Goal: Task Accomplishment & Management: Manage account settings

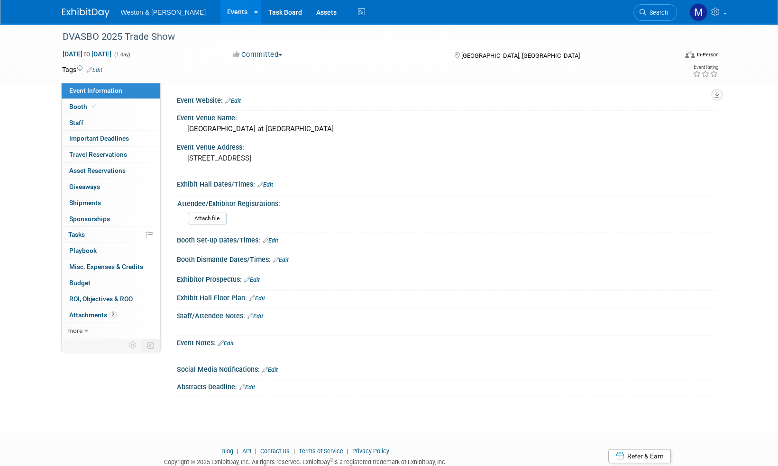
click at [84, 13] on img at bounding box center [85, 12] width 47 height 9
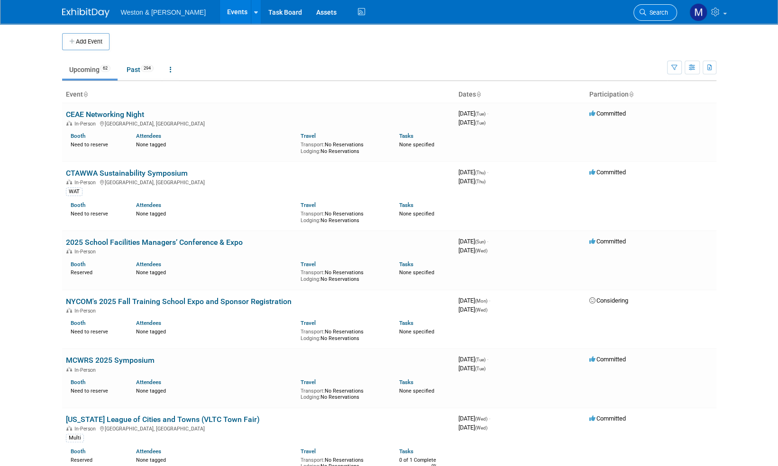
click at [658, 10] on span "Search" at bounding box center [657, 12] width 22 height 7
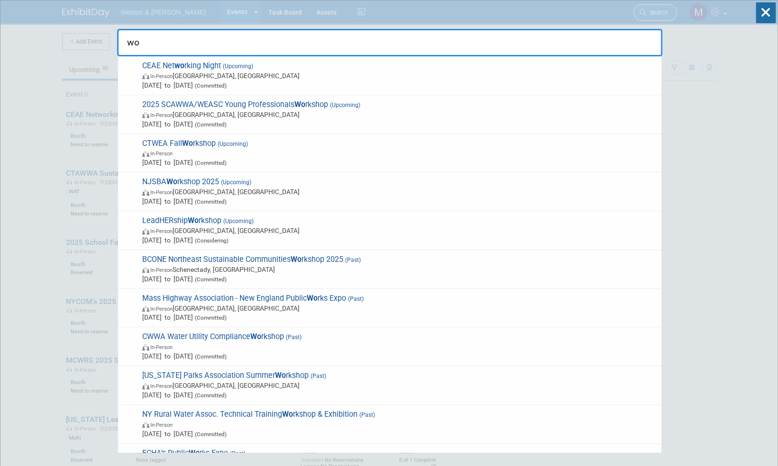
type input "w"
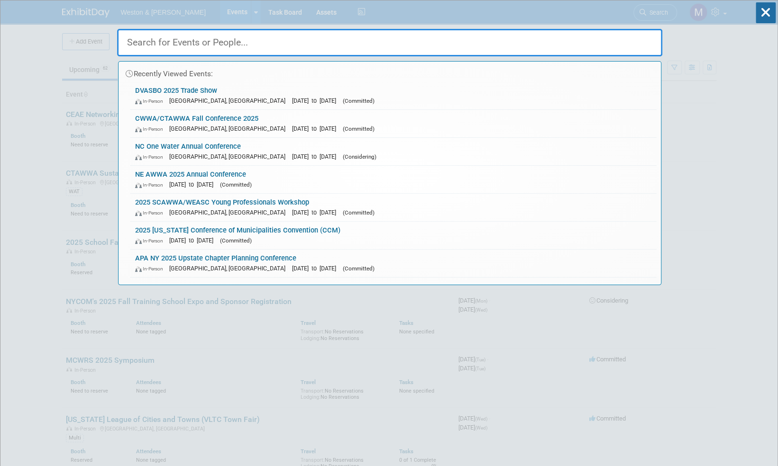
click at [186, 37] on input "text" at bounding box center [389, 42] width 545 height 27
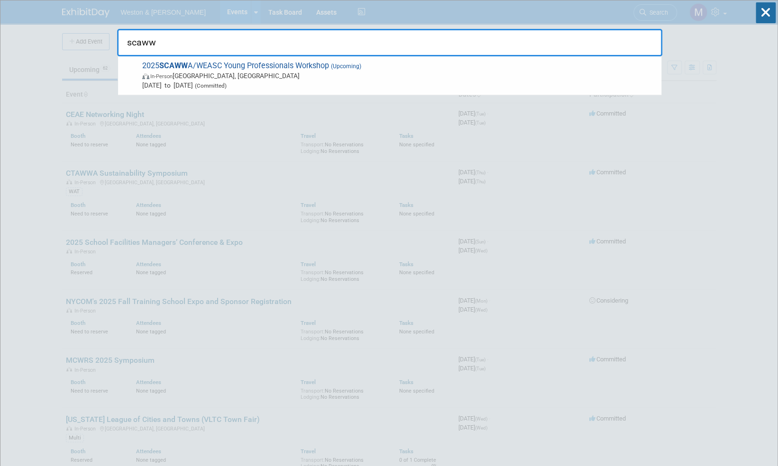
drag, startPoint x: 163, startPoint y: 42, endPoint x: 75, endPoint y: 38, distance: 88.2
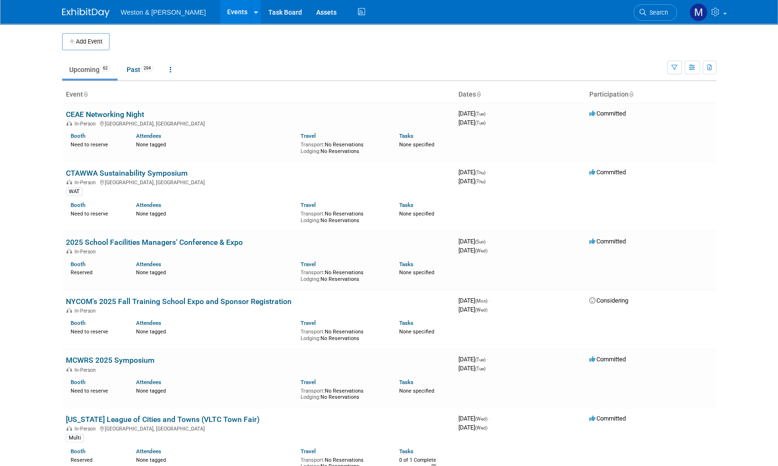
click at [659, 13] on span "Search" at bounding box center [657, 12] width 22 height 7
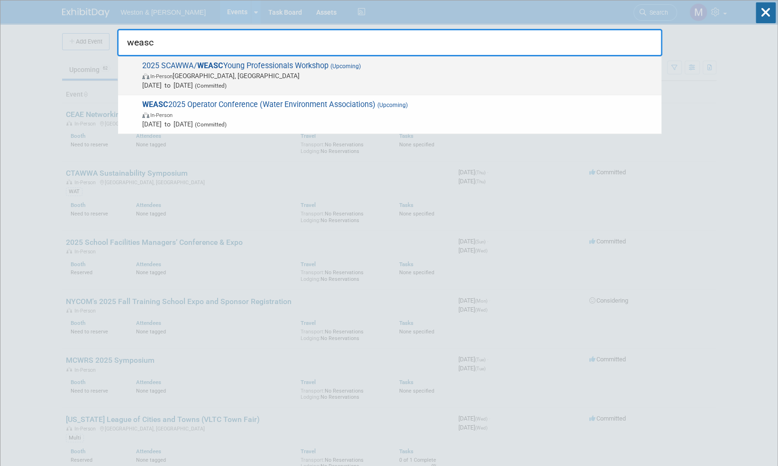
type input "weasc"
click at [283, 65] on span "2025 SCAWWA/ WEASC Young Professionals Workshop (Upcoming) In-Person Lexington,…" at bounding box center [397, 75] width 517 height 29
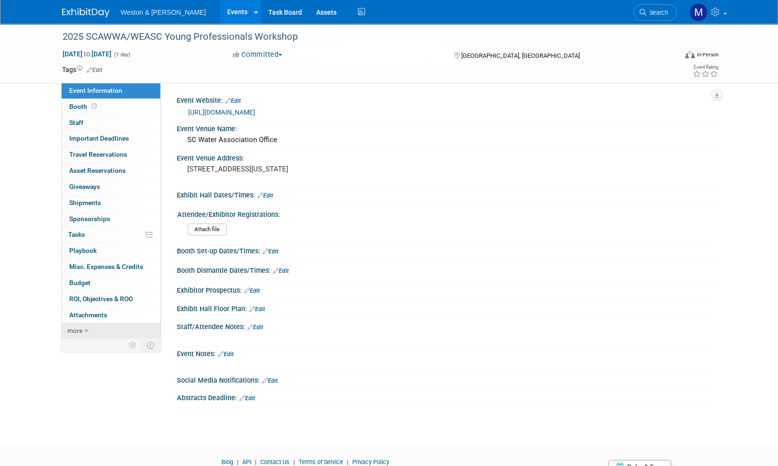
click at [76, 328] on span "more" at bounding box center [74, 331] width 15 height 8
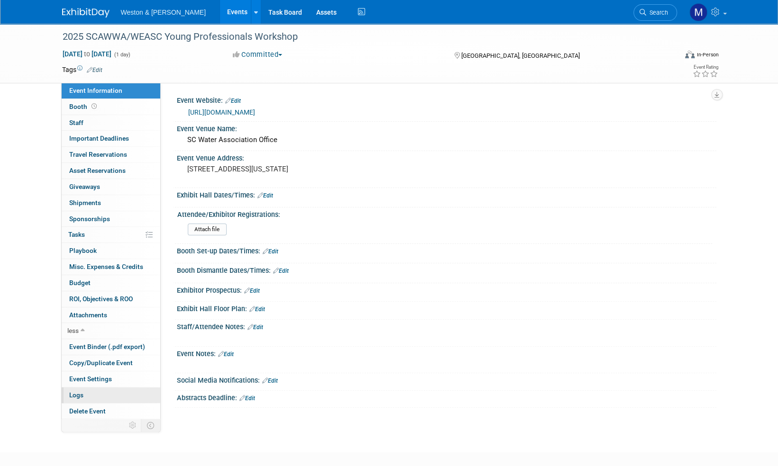
click at [86, 393] on link "Logs" at bounding box center [111, 396] width 99 height 16
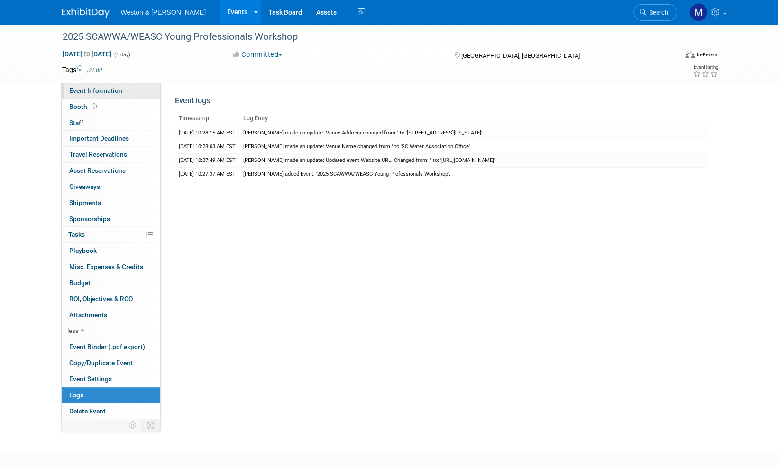
click at [100, 92] on span "Event Information" at bounding box center [95, 91] width 53 height 8
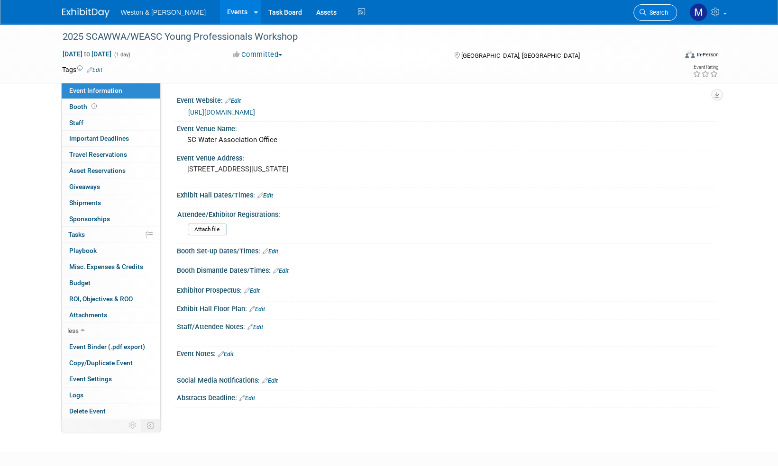
click at [659, 7] on link "Search" at bounding box center [655, 12] width 44 height 17
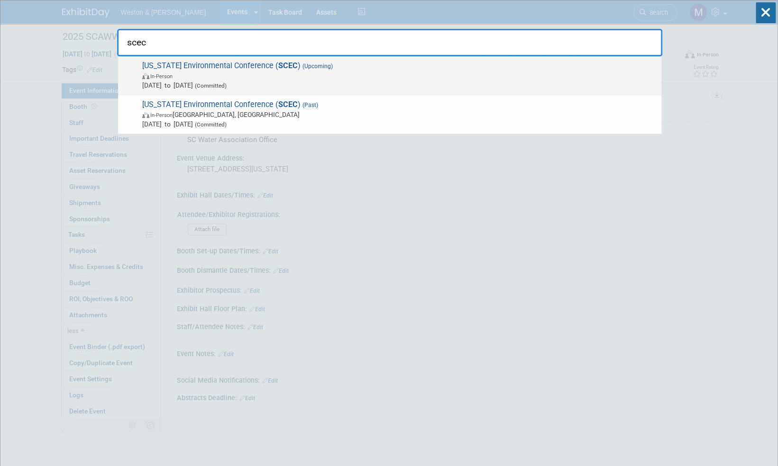
type input "scec"
click at [270, 63] on span "South Carolina Environmental Conference ( SCEC ) (Upcoming) In-Person Mar 15, 2…" at bounding box center [397, 75] width 517 height 29
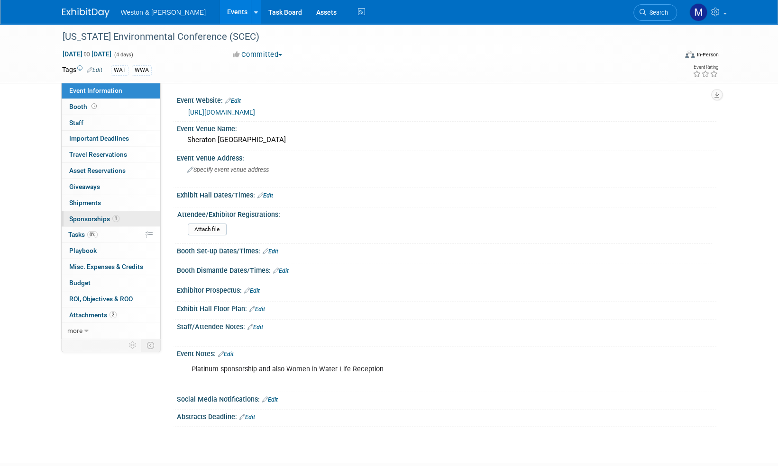
click at [99, 218] on span "Sponsorships 1" at bounding box center [94, 219] width 50 height 8
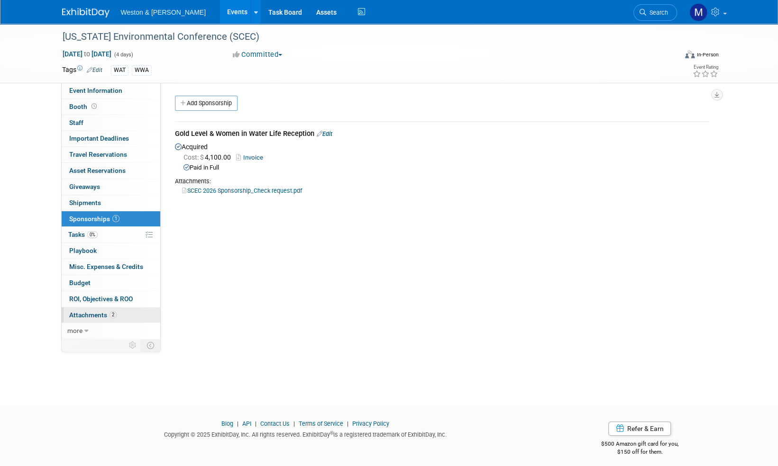
click at [91, 313] on span "Attachments 2" at bounding box center [92, 315] width 47 height 8
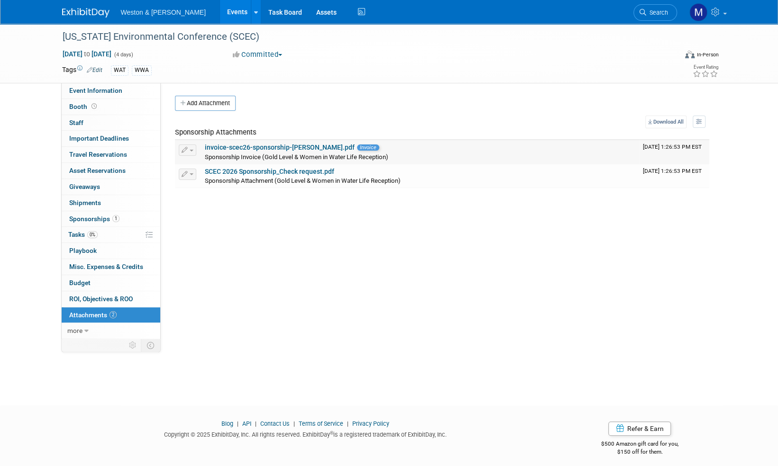
click at [305, 147] on link "invoice-scec26-sponsorship-weston-sampson.pdf" at bounding box center [280, 148] width 150 height 8
click at [218, 102] on button "Add Attachment" at bounding box center [205, 103] width 61 height 15
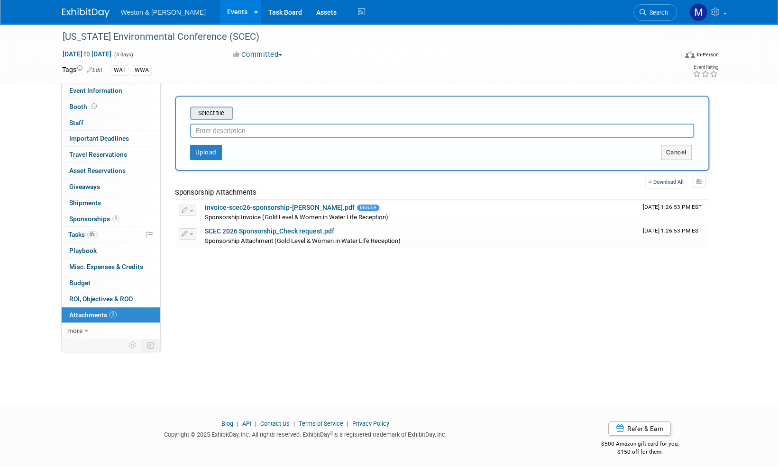
click at [222, 109] on input "file" at bounding box center [175, 113] width 113 height 11
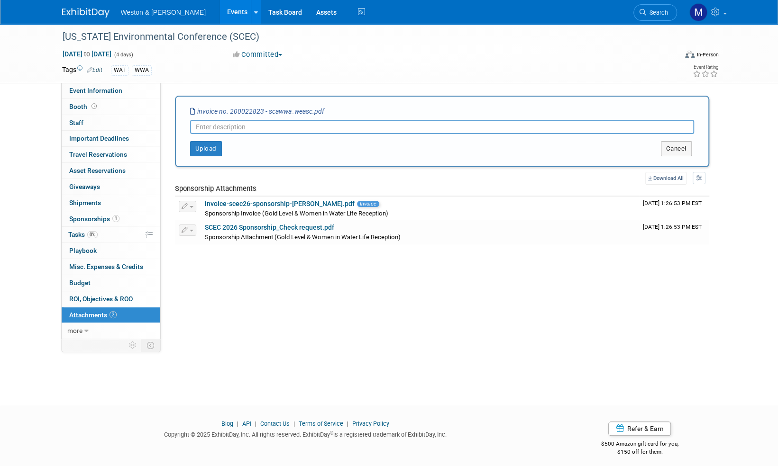
click at [213, 126] on input "text" at bounding box center [442, 127] width 504 height 14
type input "Invoice_paid"
click at [209, 152] on button "Upload" at bounding box center [206, 148] width 32 height 15
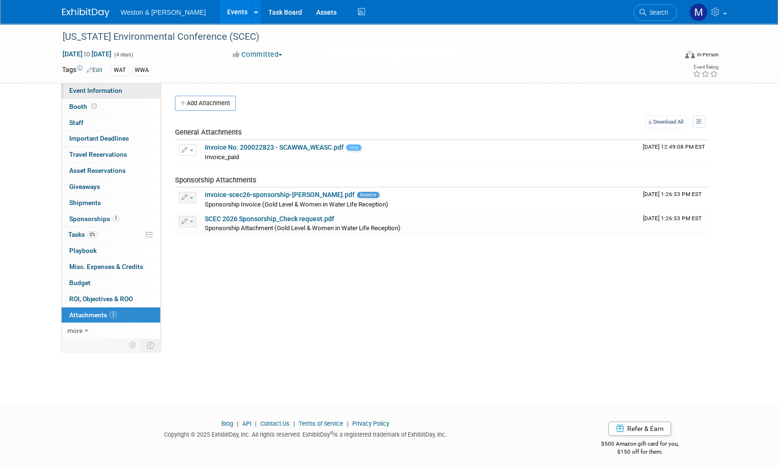
click at [97, 91] on span "Event Information" at bounding box center [95, 91] width 53 height 8
